Goal: Transaction & Acquisition: Purchase product/service

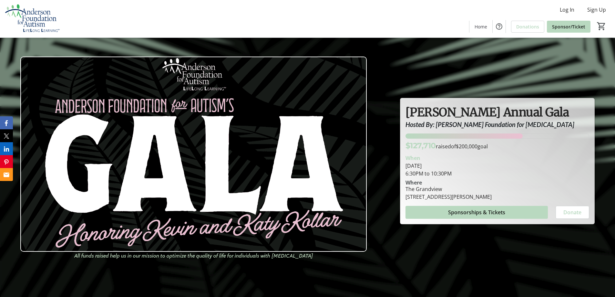
scroll to position [3, 0]
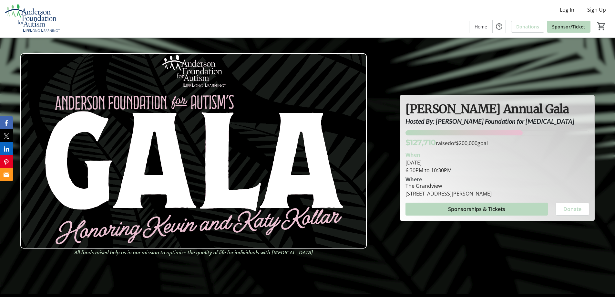
click at [529, 149] on div "When [DATE] 6:30PM to 10:30PM" at bounding box center [497, 161] width 191 height 26
click at [515, 151] on div "When" at bounding box center [497, 155] width 184 height 8
drag, startPoint x: 515, startPoint y: 150, endPoint x: 468, endPoint y: 168, distance: 49.8
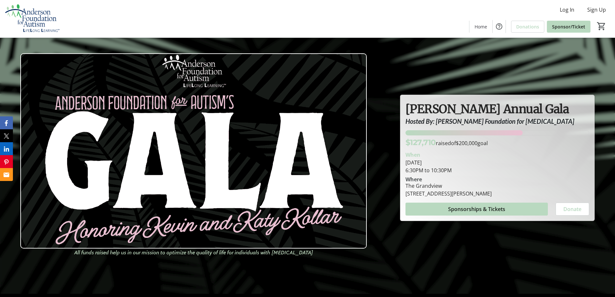
click at [468, 168] on div "[DATE] 6:30PM to 10:30PM" at bounding box center [497, 166] width 184 height 15
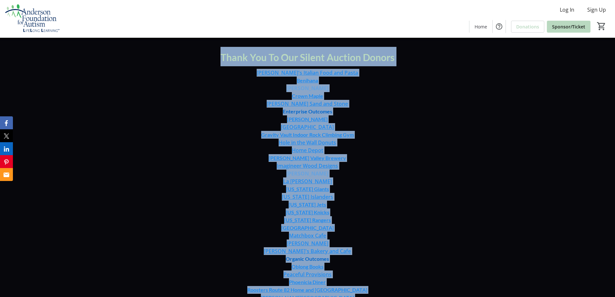
scroll to position [2318, 0]
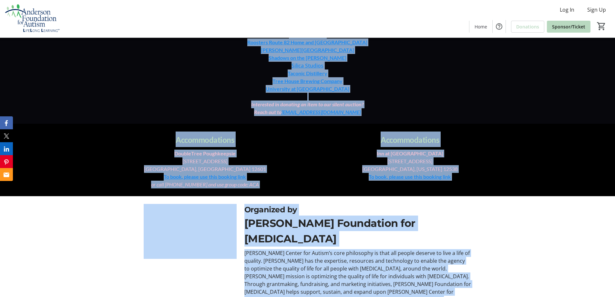
drag, startPoint x: 105, startPoint y: 113, endPoint x: 507, endPoint y: 309, distance: 447.8
click at [107, 108] on p "Reach out to [EMAIL_ADDRESS][DOMAIN_NAME]" at bounding box center [307, 112] width 402 height 8
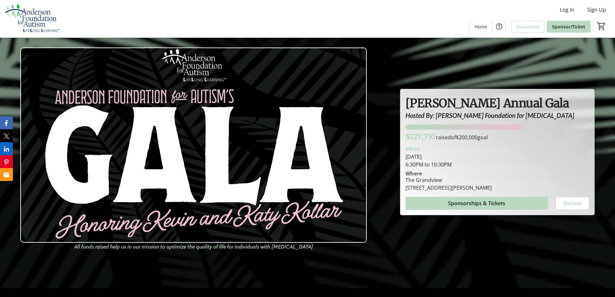
scroll to position [0, 0]
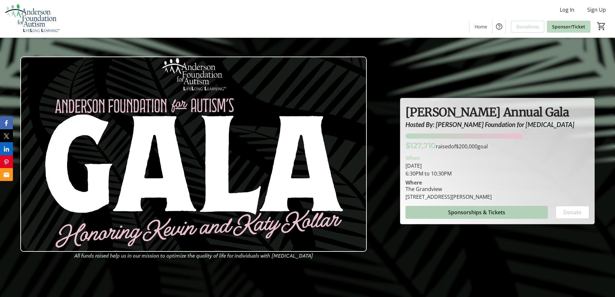
click at [476, 210] on span "Sponsorships & Tickets" at bounding box center [476, 212] width 57 height 8
